Goal: Find specific page/section: Find specific page/section

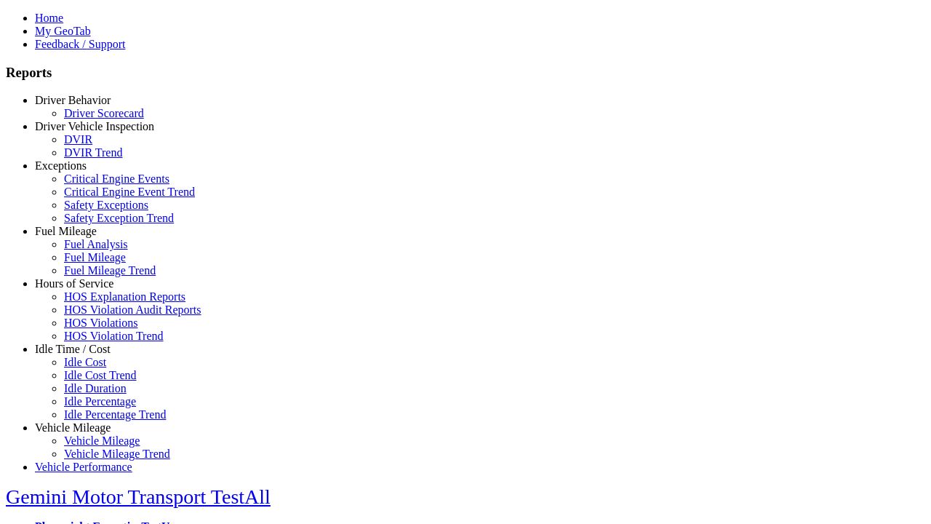
click at [84, 172] on link "Exceptions" at bounding box center [61, 165] width 52 height 12
click at [95, 211] on link "Safety Exceptions" at bounding box center [106, 205] width 84 height 12
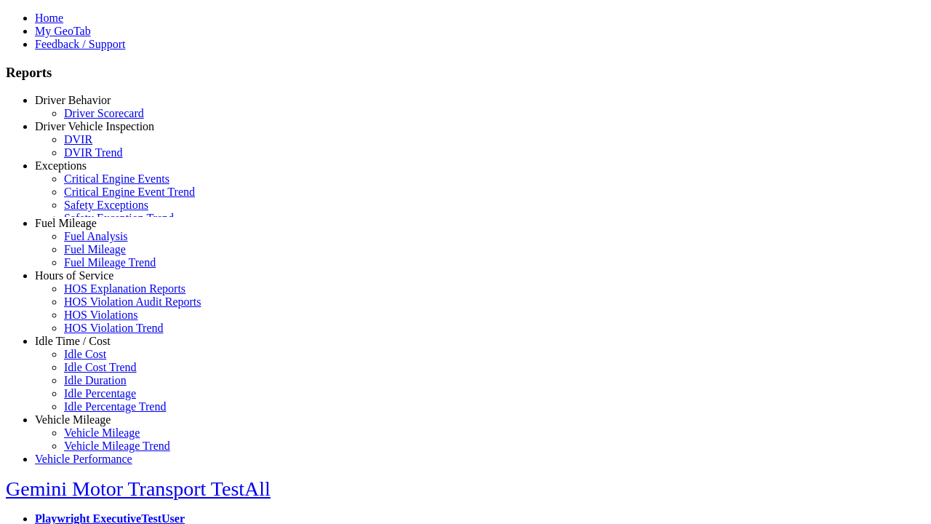
scroll to position [60, 0]
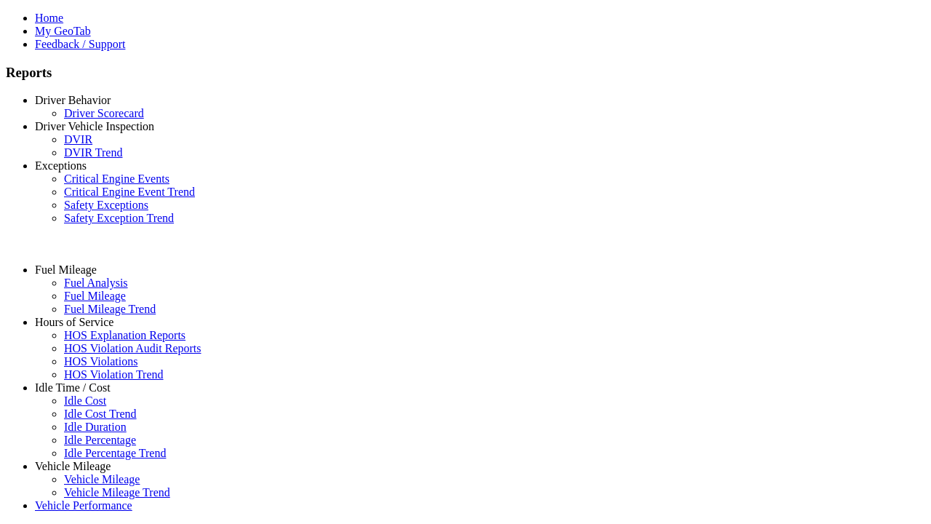
select select "**********"
